Goal: Transaction & Acquisition: Download file/media

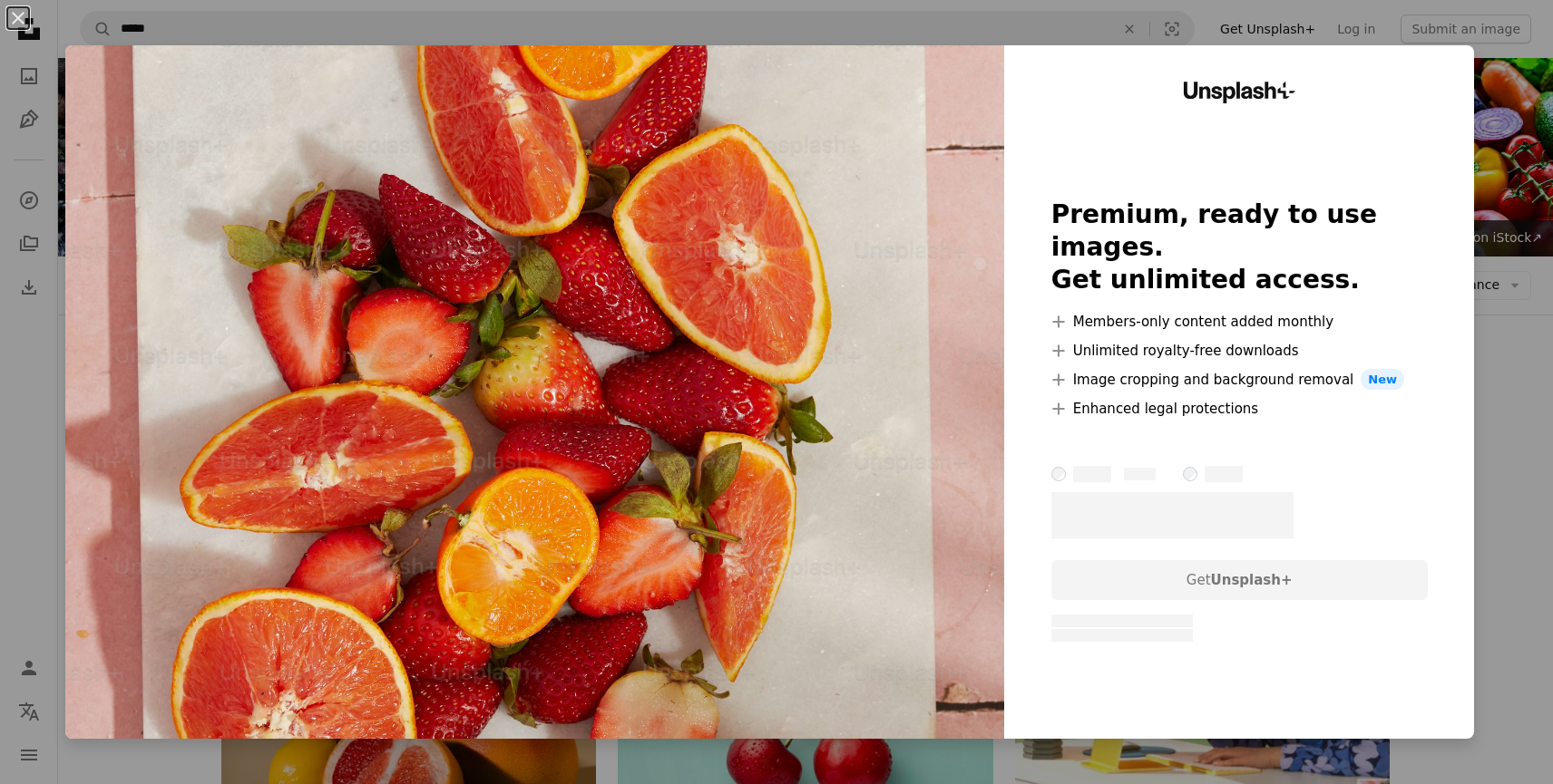
scroll to position [1592, 0]
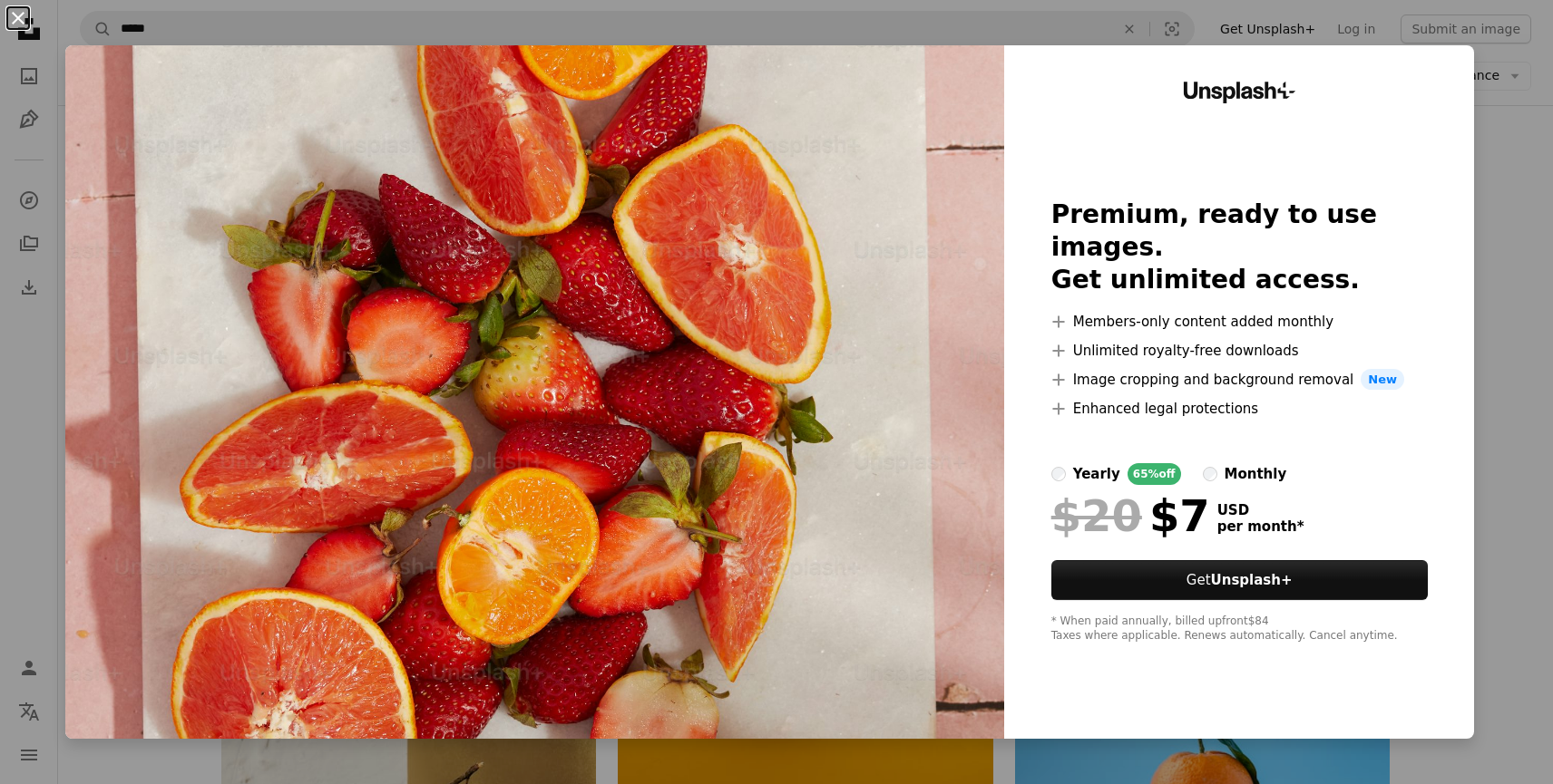
click at [18, 14] on button "An X shape" at bounding box center [18, 18] width 22 height 22
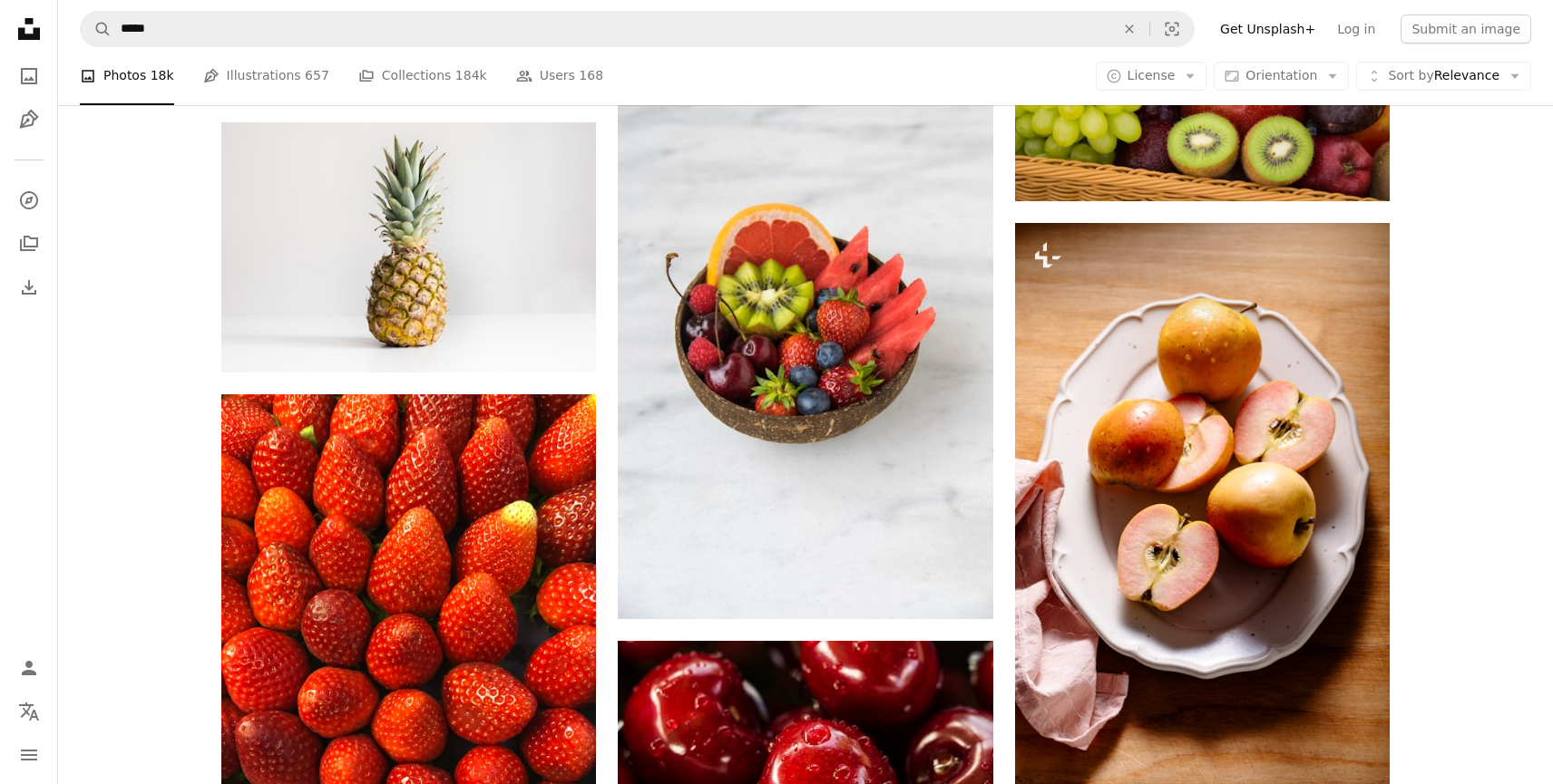
scroll to position [2641, 0]
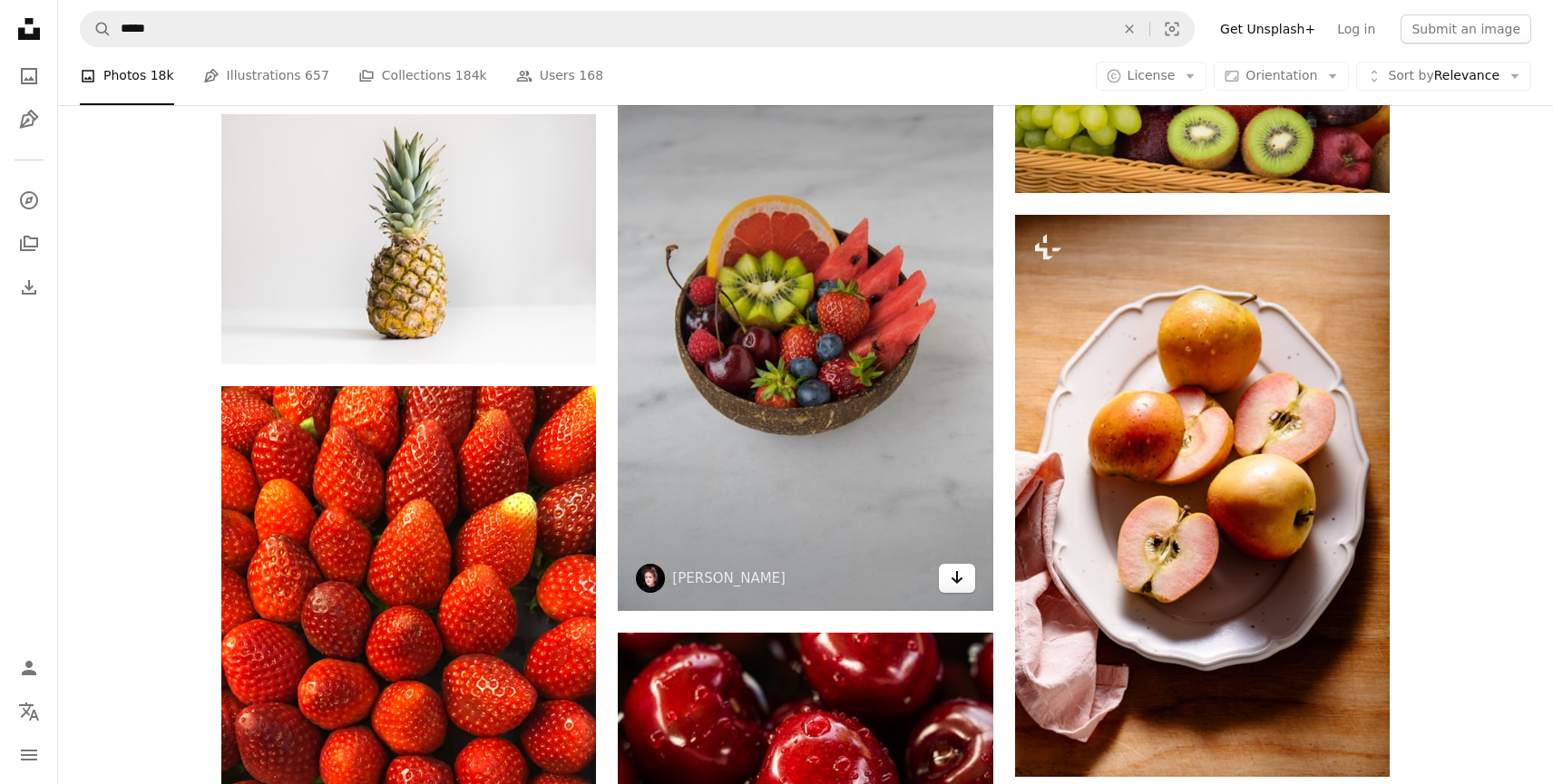
click at [955, 581] on icon "Download" at bounding box center [957, 577] width 12 height 13
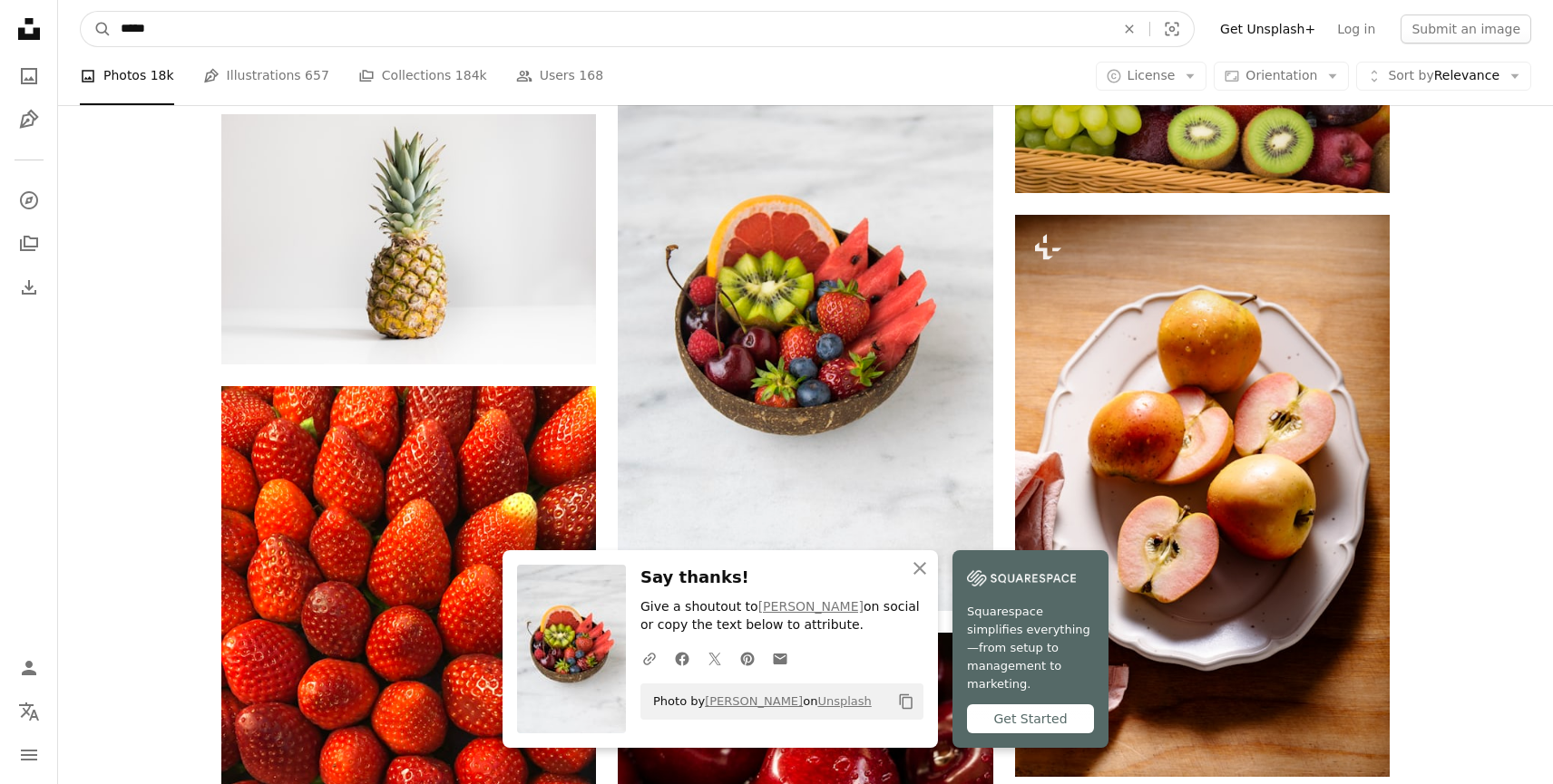
click at [240, 29] on input "*****" at bounding box center [610, 28] width 998 height 34
type input "*"
type input "**********"
click button "A magnifying glass" at bounding box center [95, 28] width 30 height 34
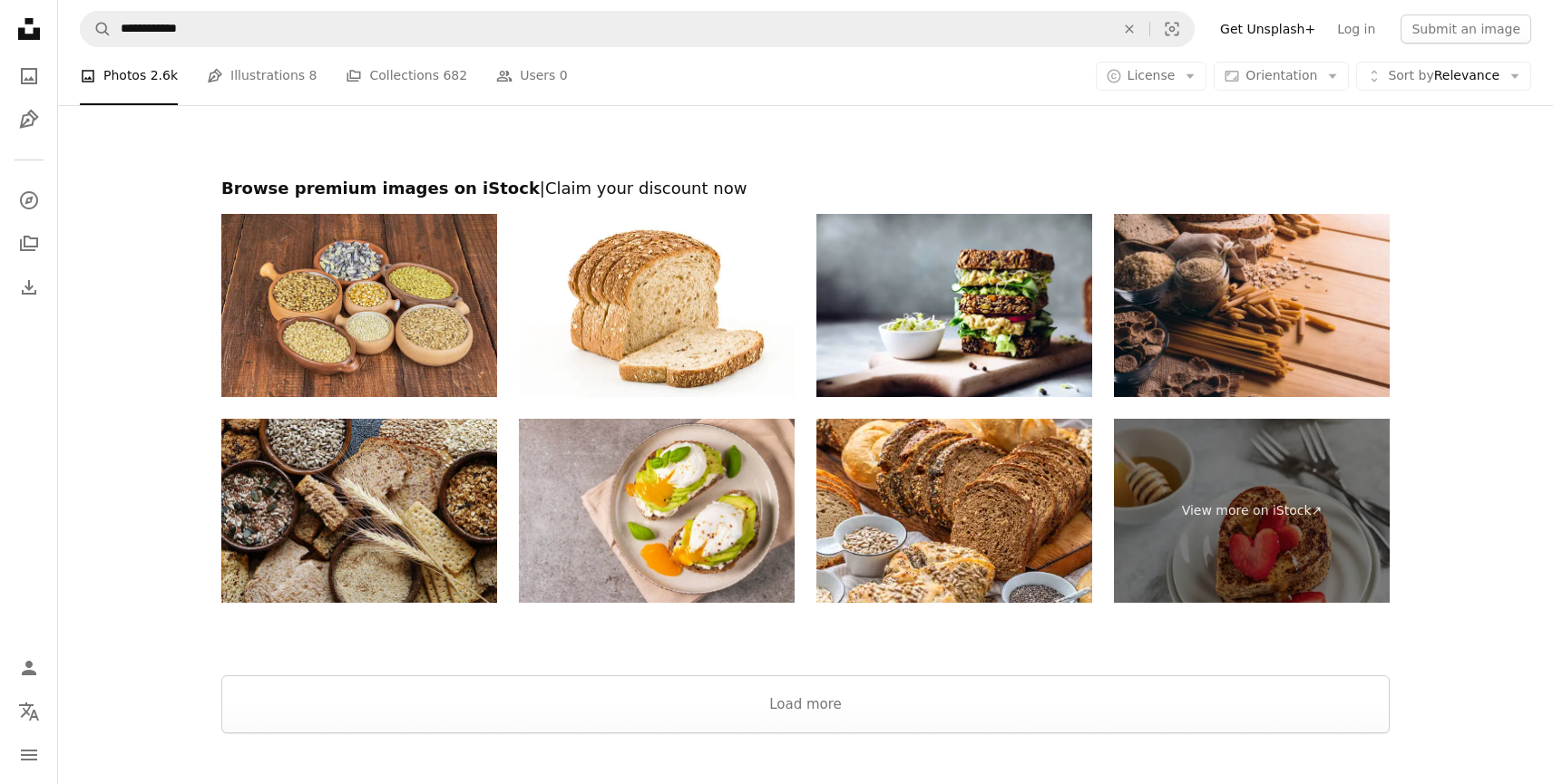
scroll to position [3450, 0]
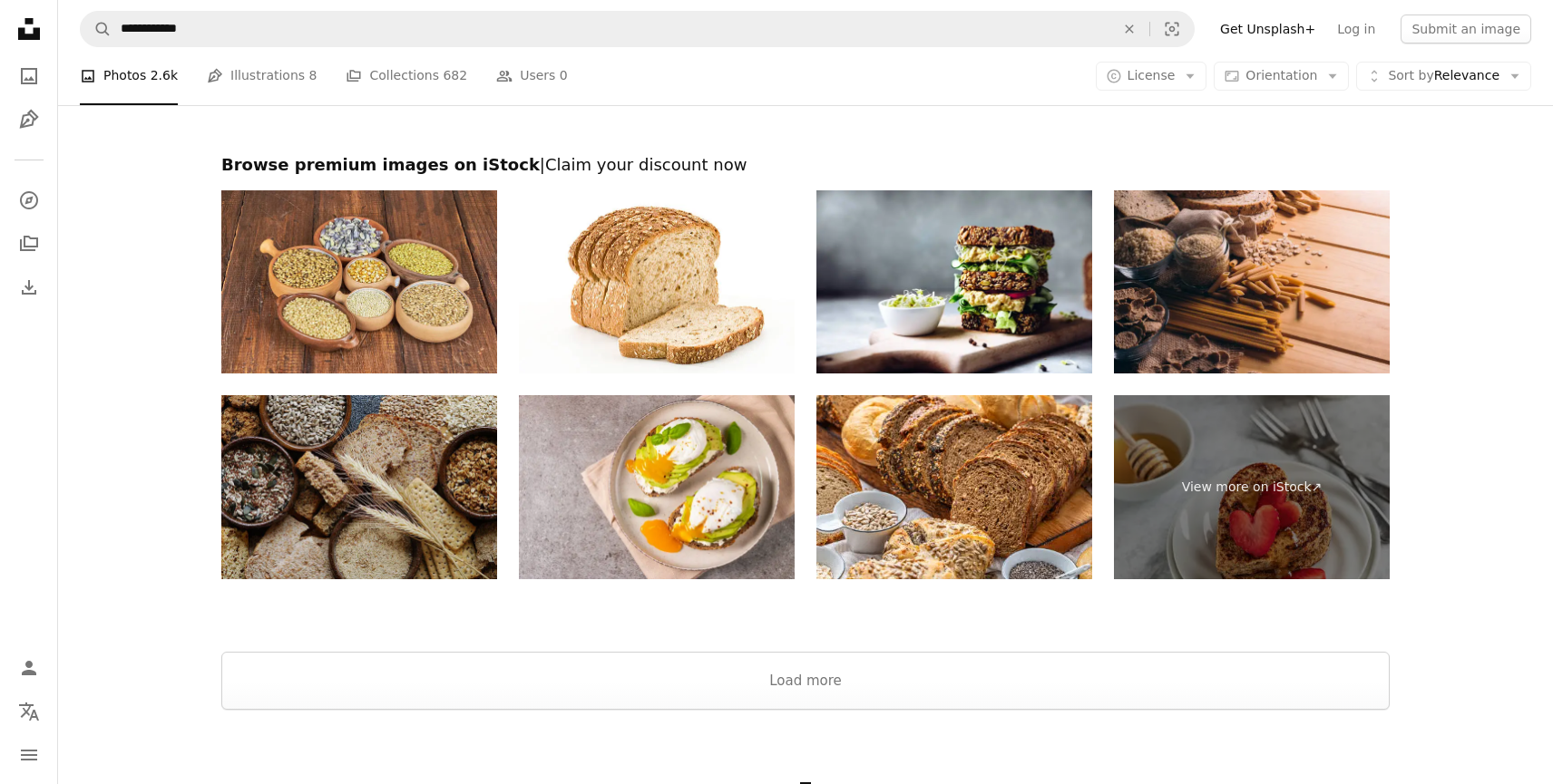
click at [368, 441] on img at bounding box center [359, 487] width 276 height 184
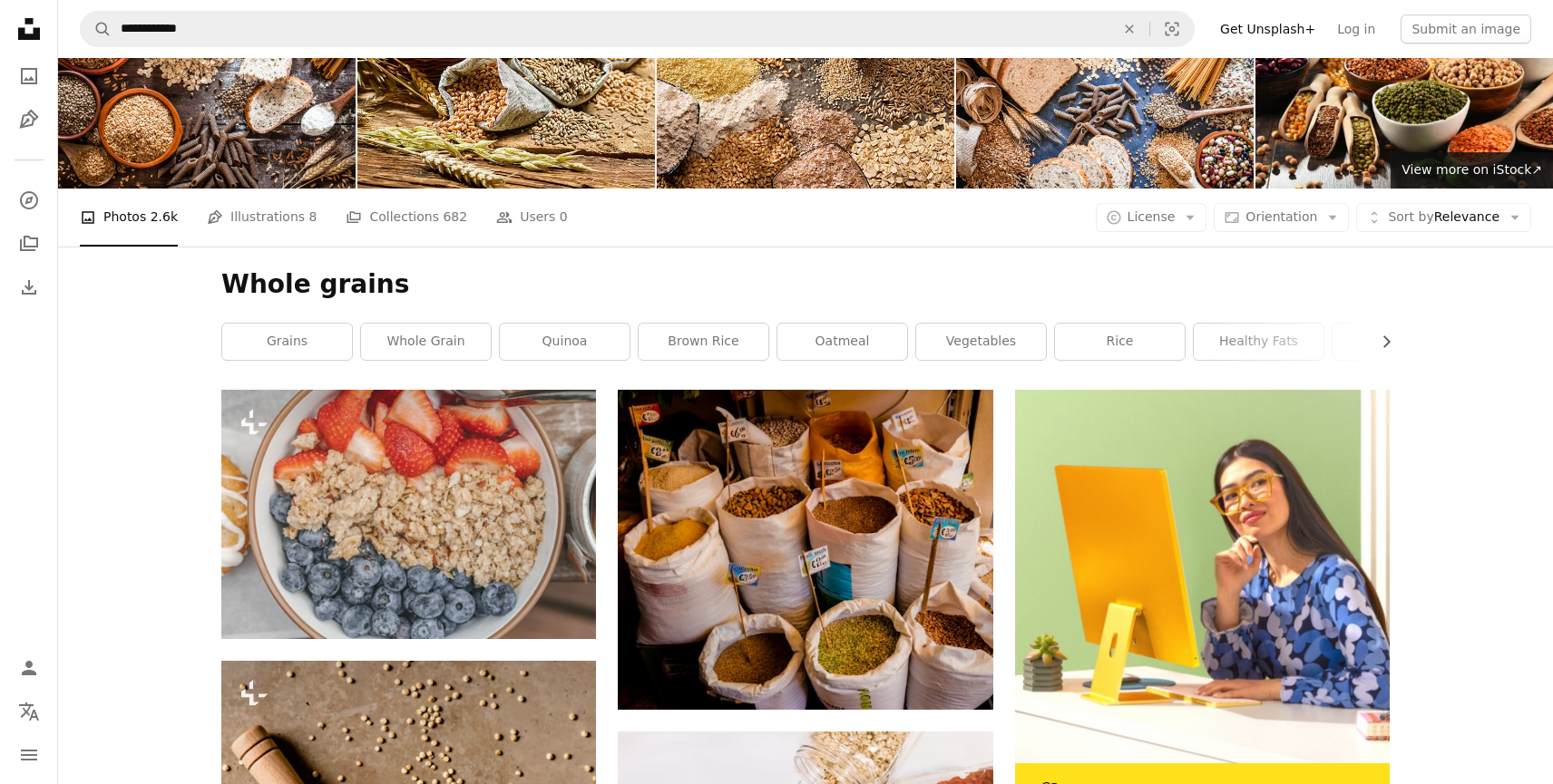
scroll to position [69, 0]
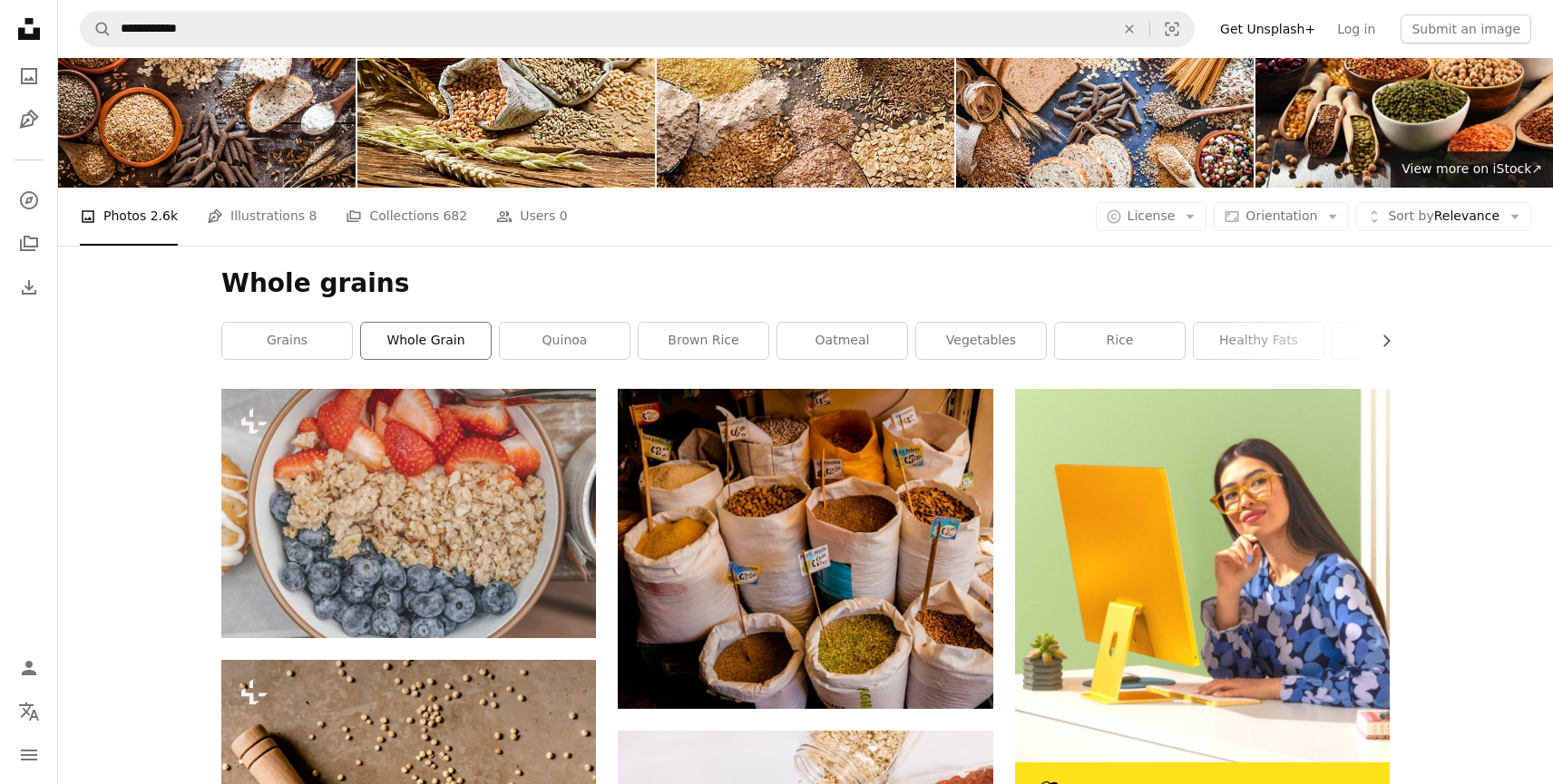
click at [408, 337] on link "whole grain" at bounding box center [426, 341] width 129 height 36
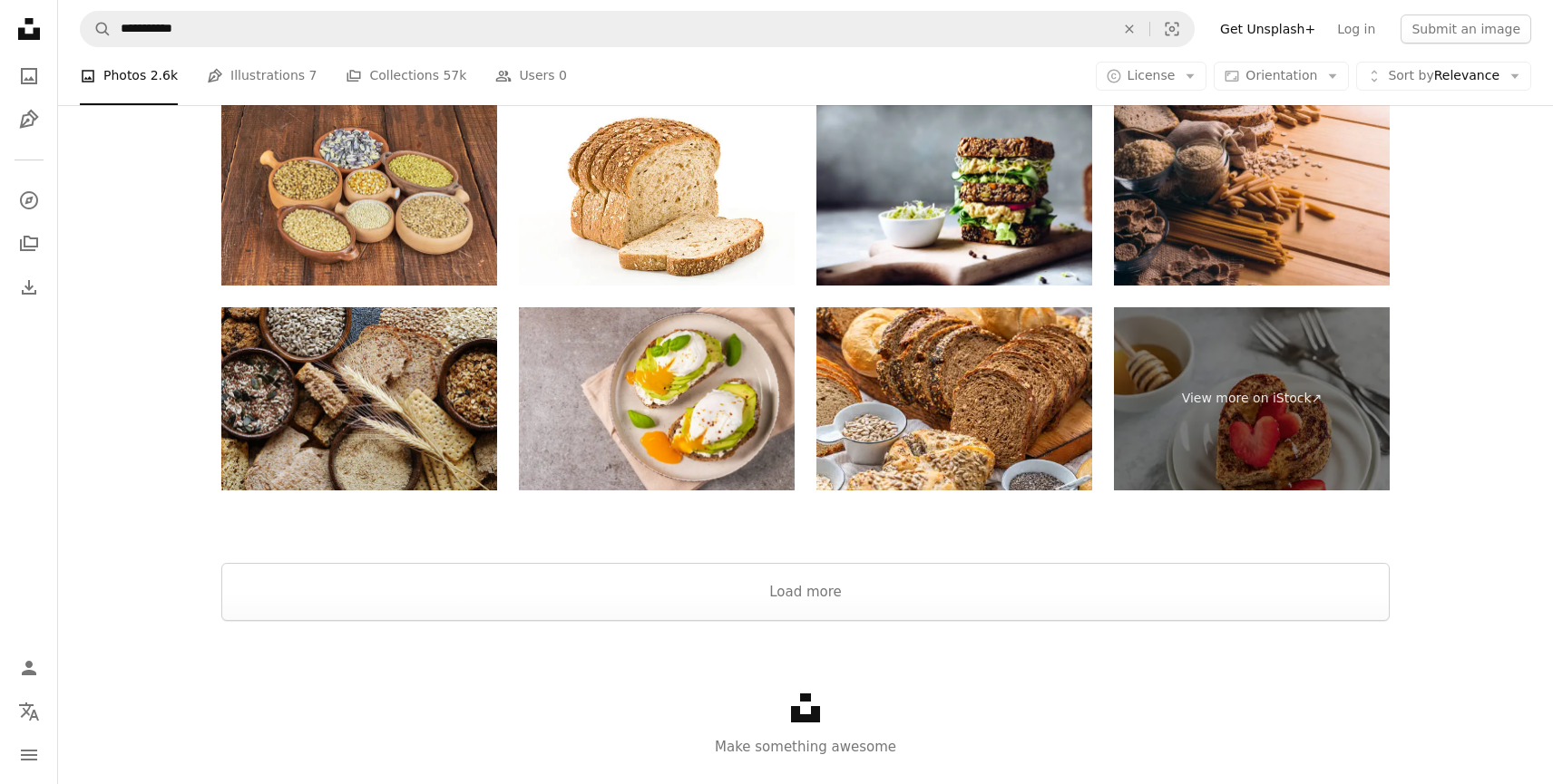
scroll to position [3552, 0]
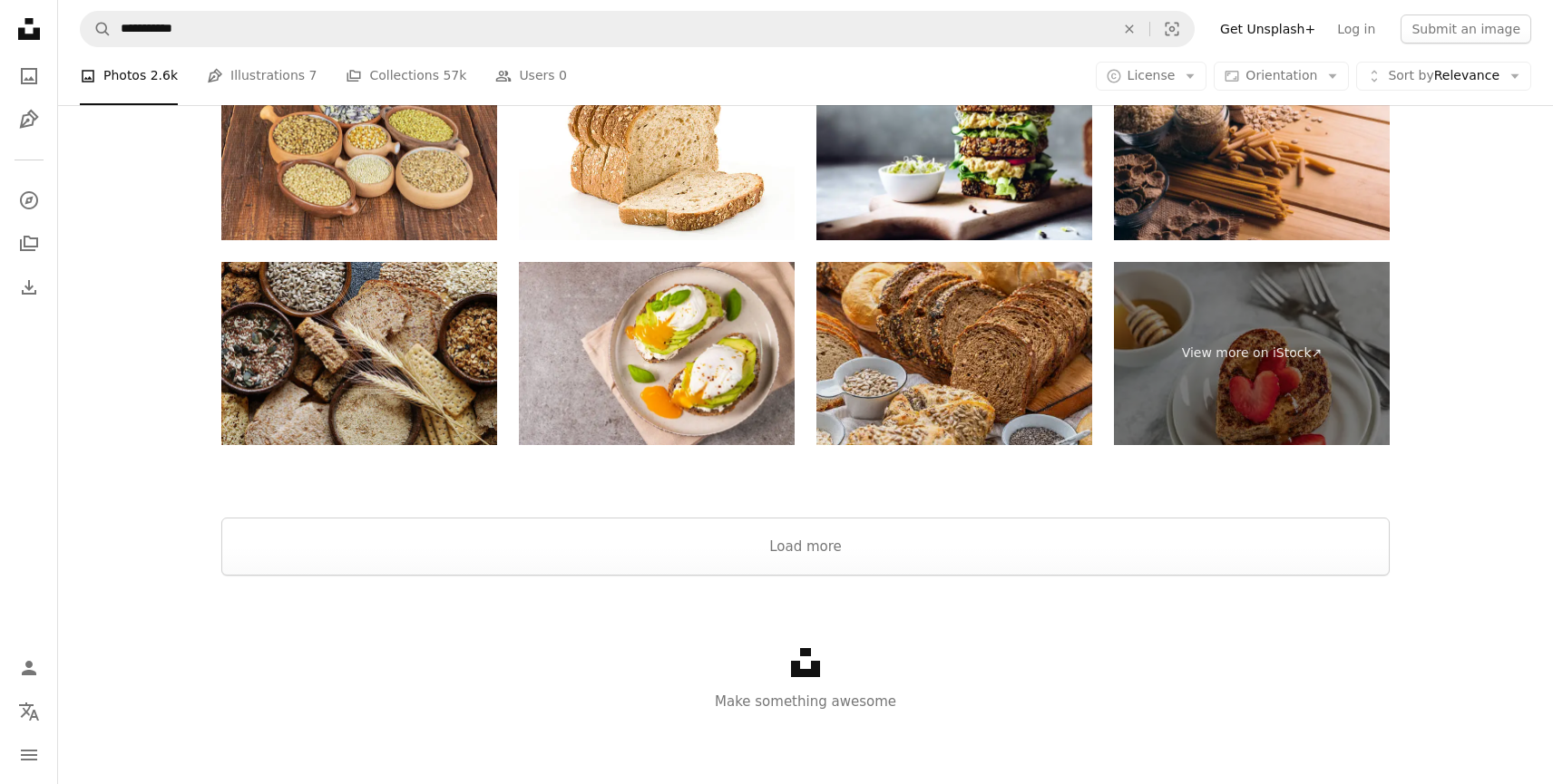
click at [921, 344] on img at bounding box center [955, 354] width 276 height 184
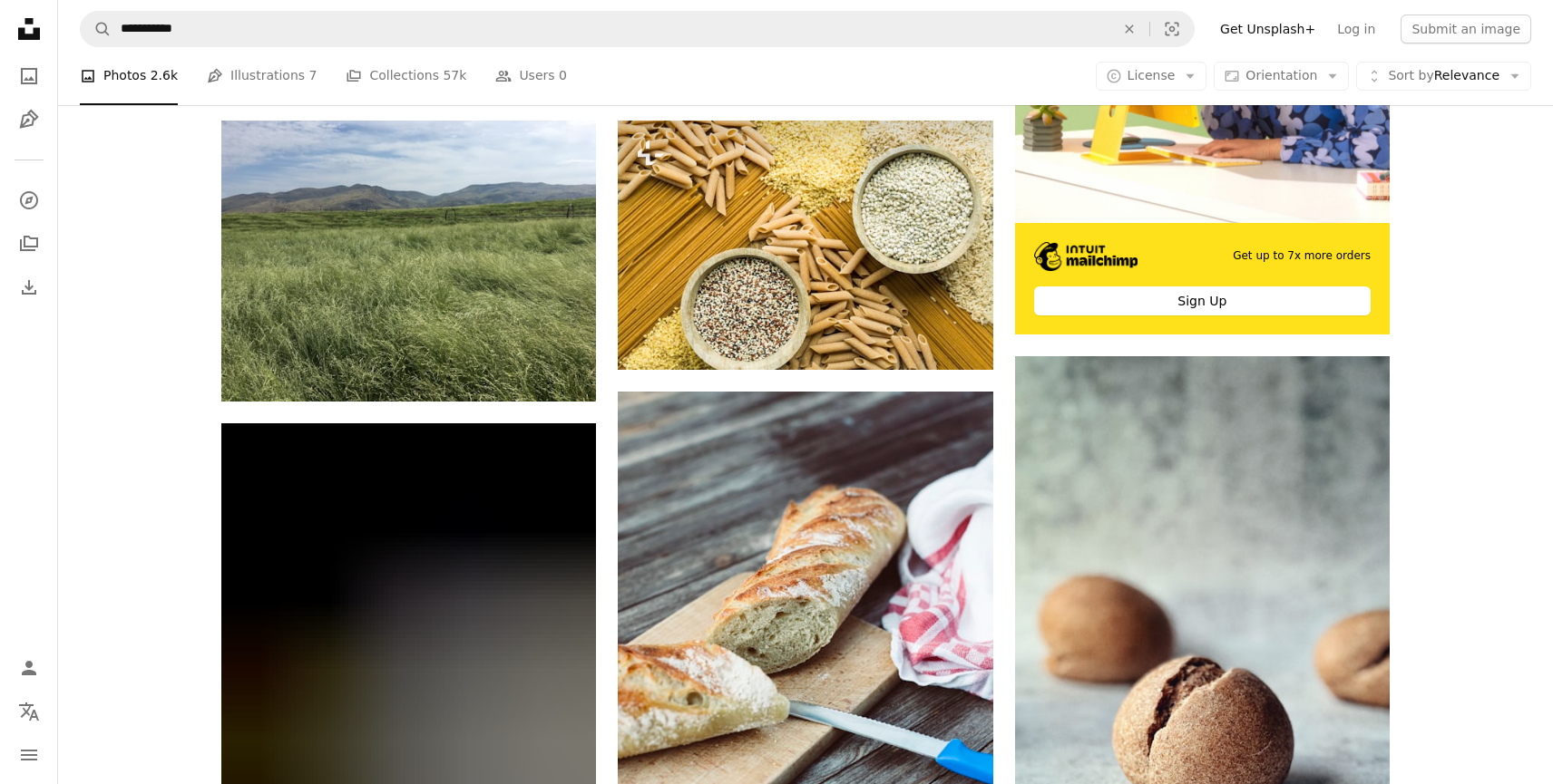
scroll to position [0, 0]
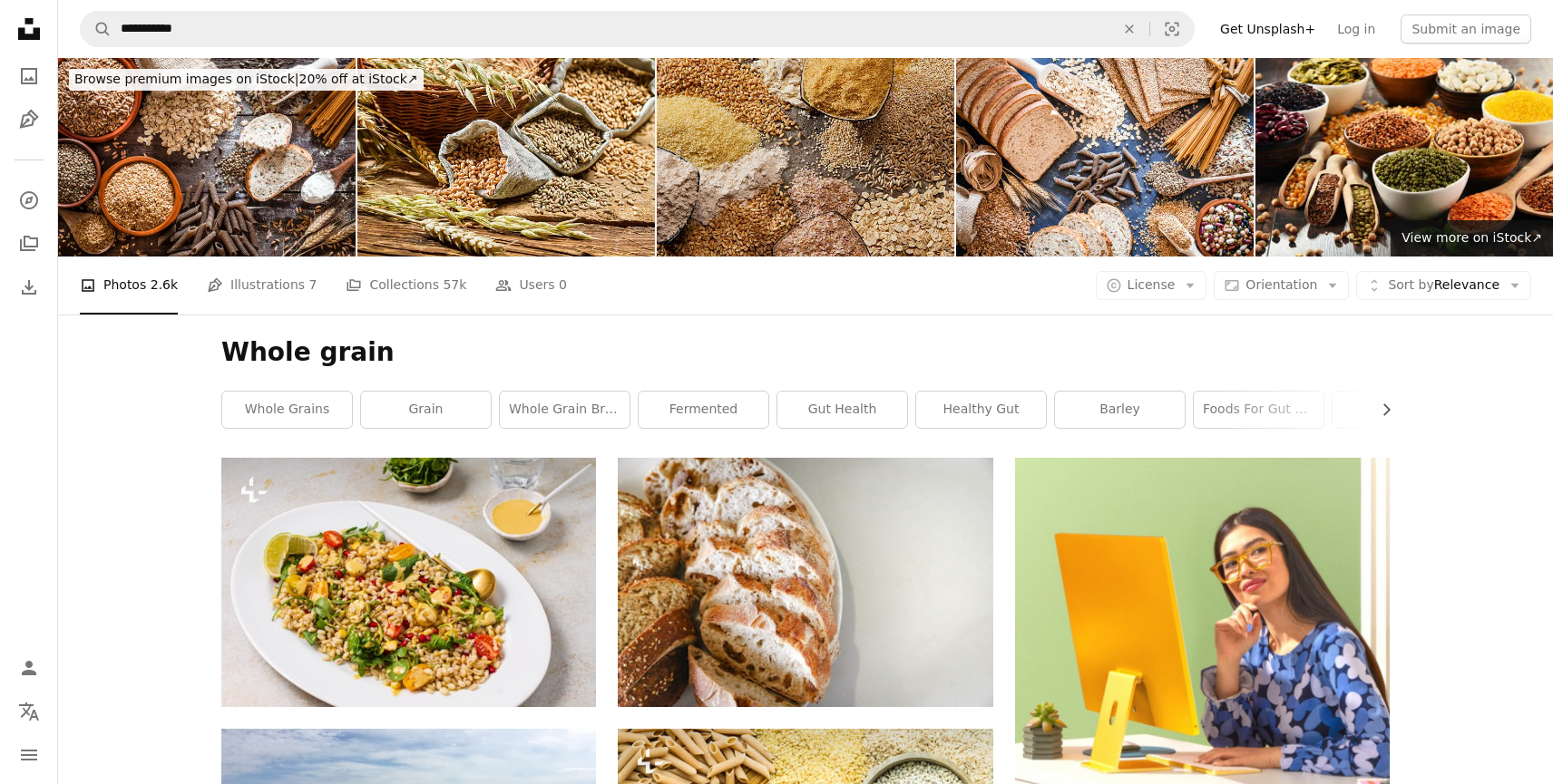
click at [685, 146] on img at bounding box center [806, 157] width 298 height 199
